Goal: Task Accomplishment & Management: Complete application form

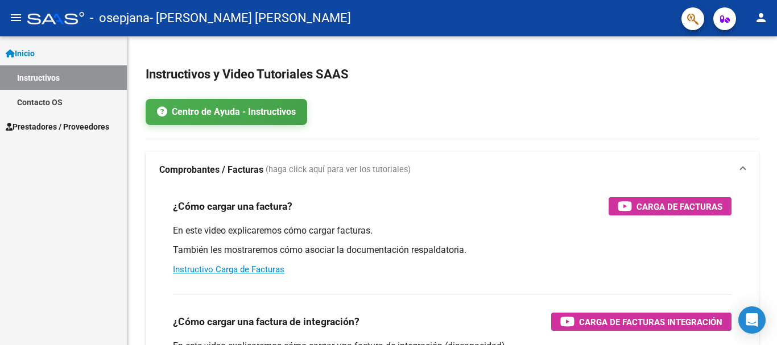
click at [65, 121] on span "Prestadores / Proveedores" at bounding box center [58, 127] width 104 height 13
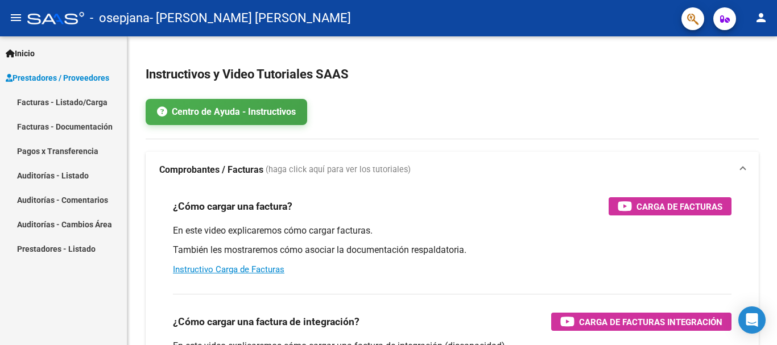
click at [53, 100] on link "Facturas - Listado/Carga" at bounding box center [63, 102] width 127 height 24
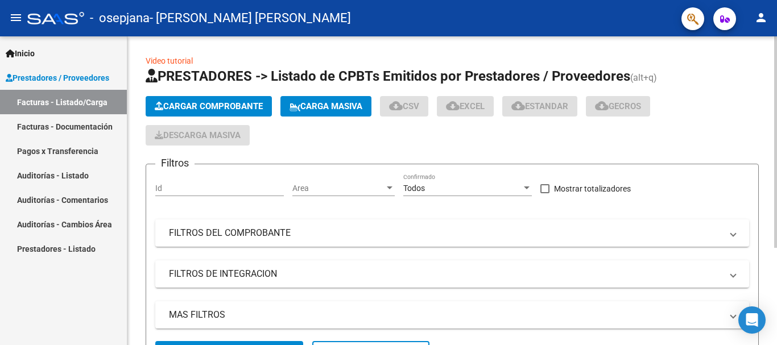
click at [210, 113] on button "Cargar Comprobante" at bounding box center [209, 106] width 126 height 20
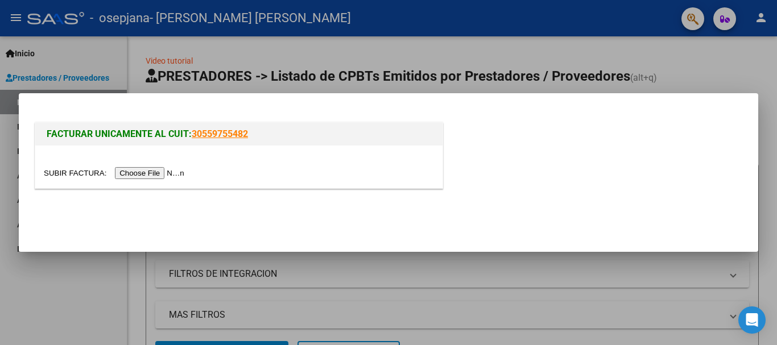
click at [176, 171] on input "file" at bounding box center [116, 173] width 144 height 12
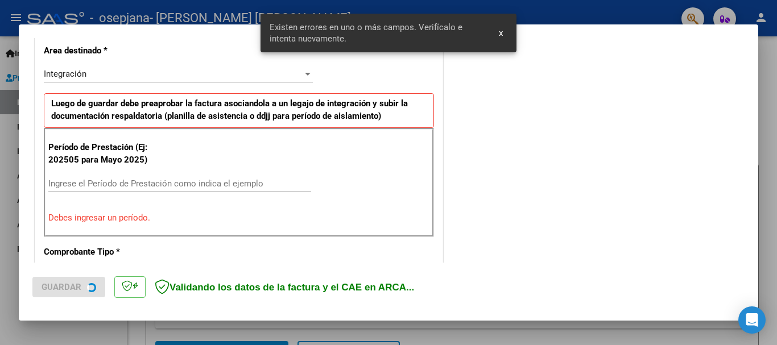
scroll to position [263, 0]
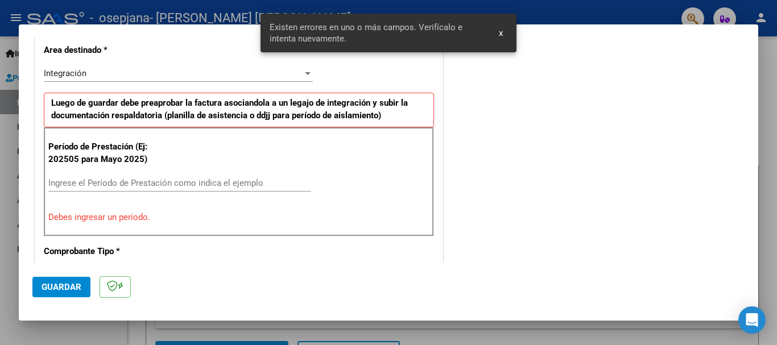
click at [150, 188] on div "Ingrese el Período de Prestación como indica el ejemplo" at bounding box center [179, 183] width 263 height 17
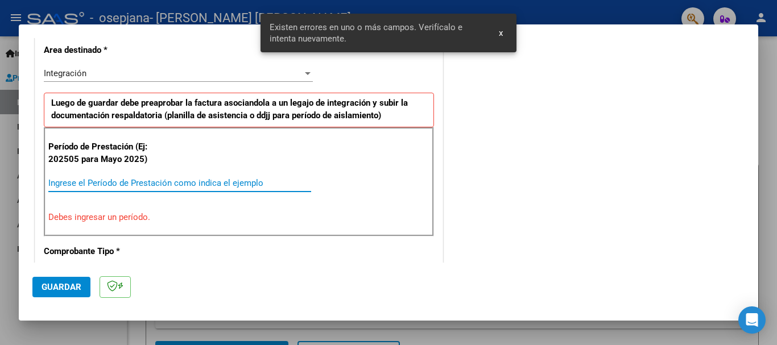
click at [147, 184] on input "Ingrese el Período de Prestación como indica el ejemplo" at bounding box center [179, 183] width 263 height 10
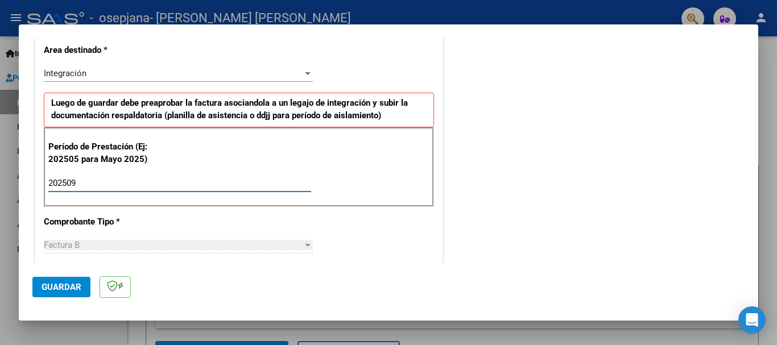
type input "202509"
click at [62, 281] on button "Guardar" at bounding box center [61, 287] width 58 height 20
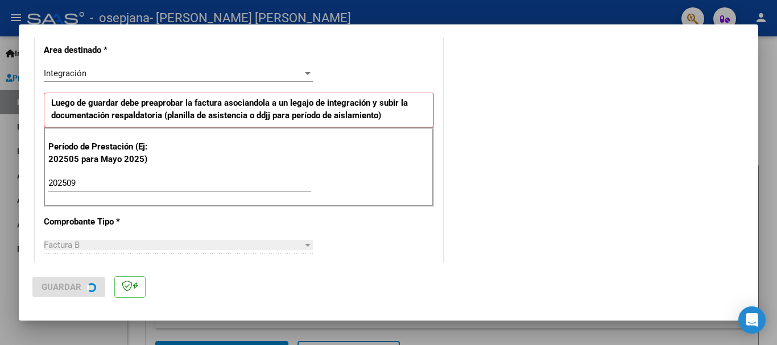
scroll to position [0, 0]
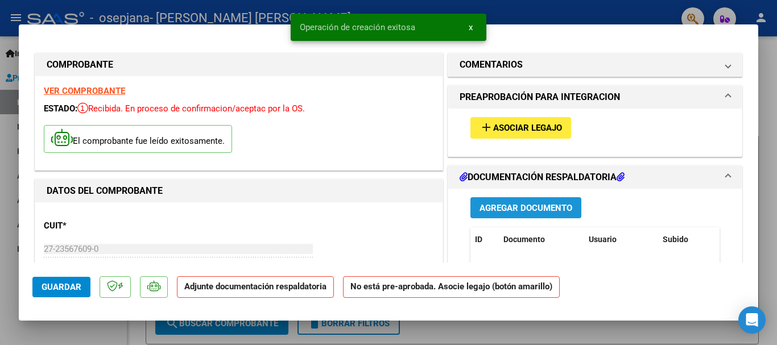
click at [493, 204] on span "Agregar Documento" at bounding box center [526, 208] width 93 height 10
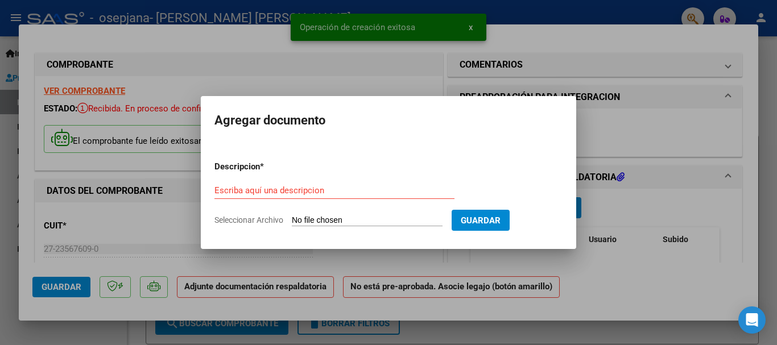
click at [358, 217] on input "Seleccionar Archivo" at bounding box center [367, 221] width 151 height 11
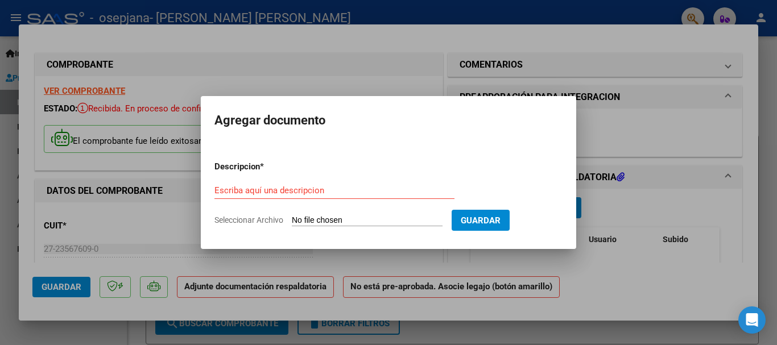
type input "C:\fakepath\ASIST SAIE SEPT [PERSON_NAME].pdf"
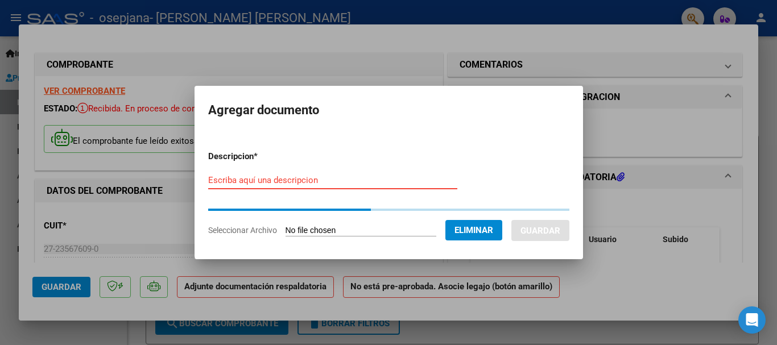
click at [294, 179] on input "Escriba aquí una descripcion" at bounding box center [332, 180] width 249 height 10
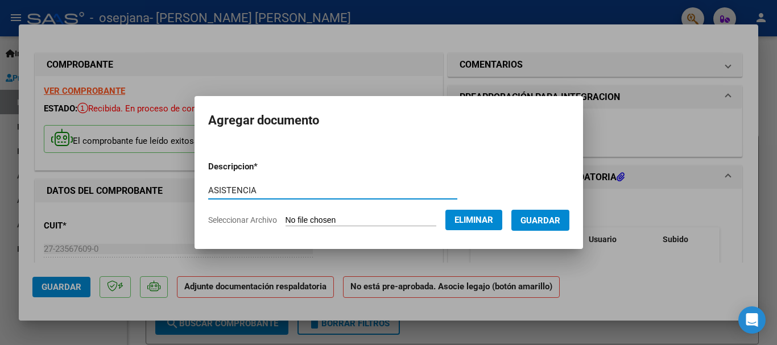
type input "ASISTENCIA"
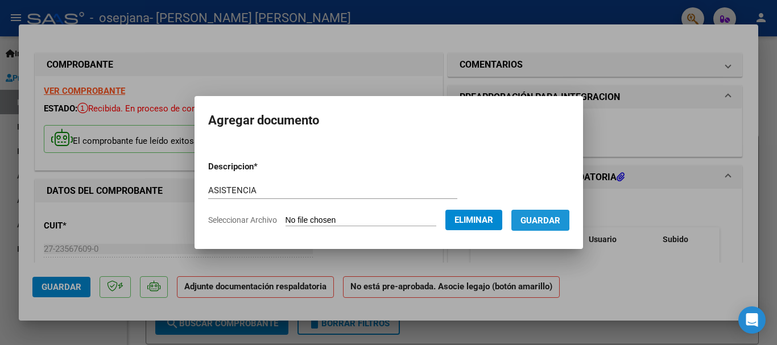
click at [548, 220] on span "Guardar" at bounding box center [541, 221] width 40 height 10
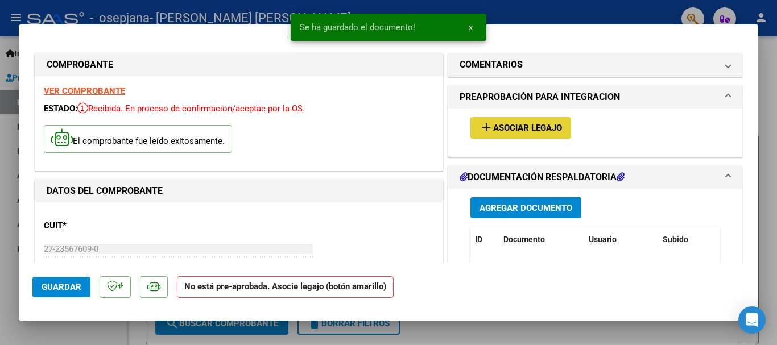
click at [480, 125] on mat-icon "add" at bounding box center [487, 128] width 14 height 14
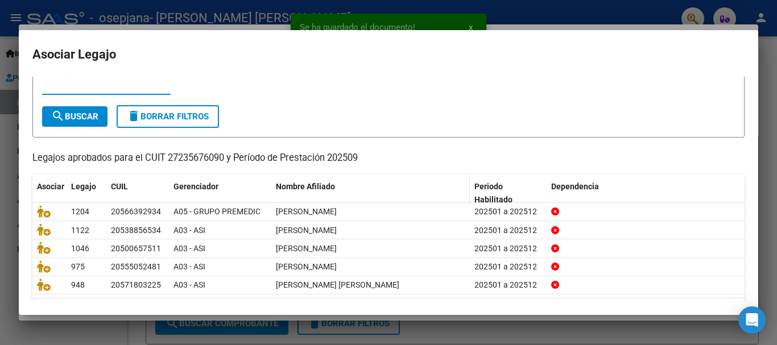
scroll to position [75, 0]
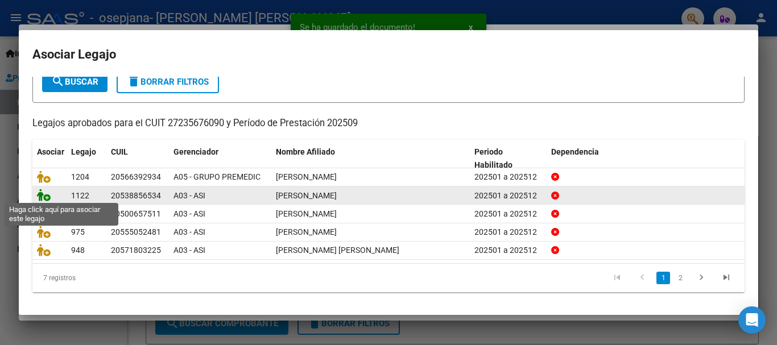
click at [42, 193] on icon at bounding box center [44, 195] width 14 height 13
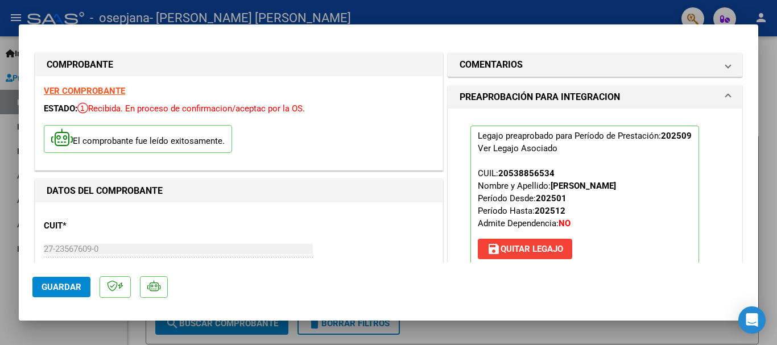
click at [61, 283] on span "Guardar" at bounding box center [62, 287] width 40 height 10
click at [76, 289] on span "Guardar" at bounding box center [62, 287] width 40 height 10
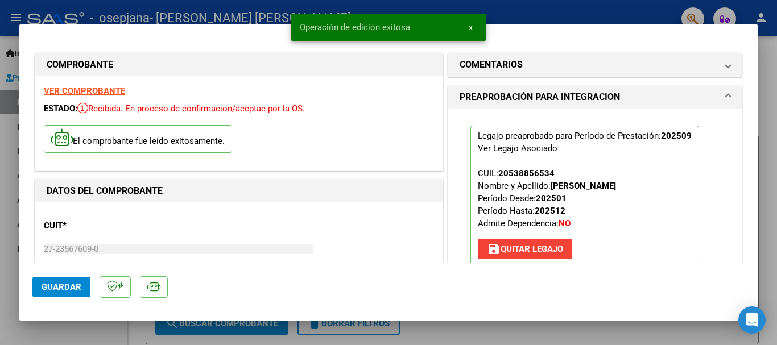
click at [127, 329] on div at bounding box center [388, 172] width 777 height 345
type input "$ 0,00"
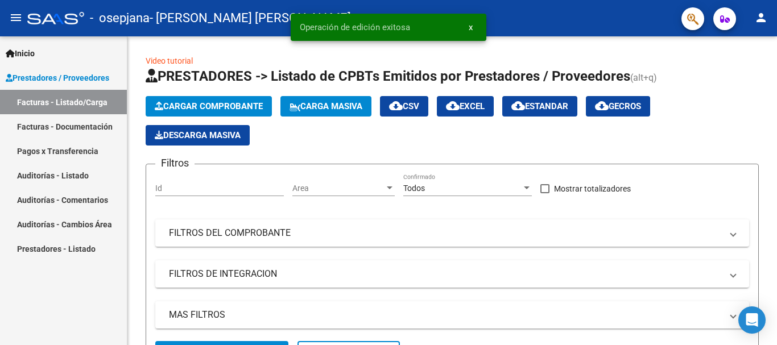
click at [74, 127] on link "Facturas - Documentación" at bounding box center [63, 126] width 127 height 24
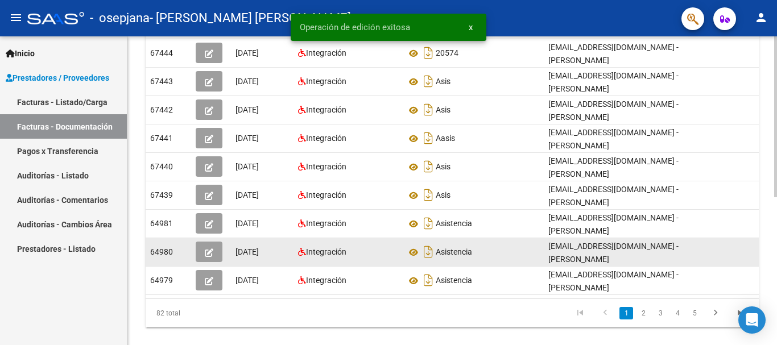
scroll to position [285, 0]
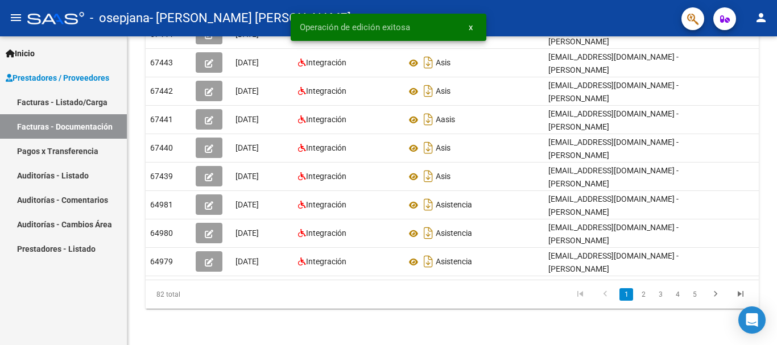
click at [75, 105] on link "Facturas - Listado/Carga" at bounding box center [63, 102] width 127 height 24
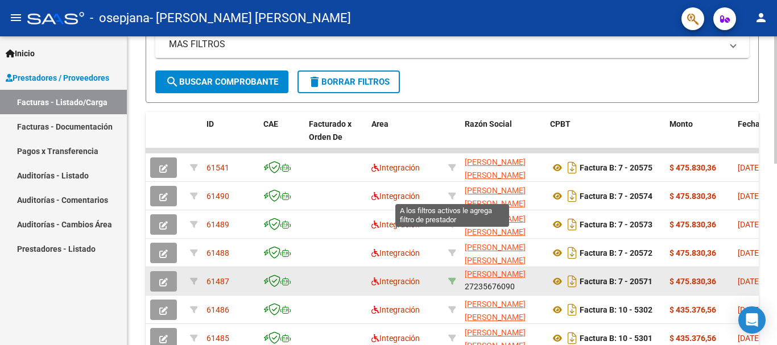
scroll to position [214, 0]
